Goal: Task Accomplishment & Management: Use online tool/utility

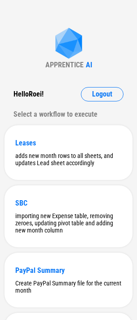
click at [33, 45] on div "APPRENTICE AI Hello Roei ! Logout Select a workflow to execute Leases adds new …" at bounding box center [68, 281] width 137 height 562
